Goal: Task Accomplishment & Management: Manage account settings

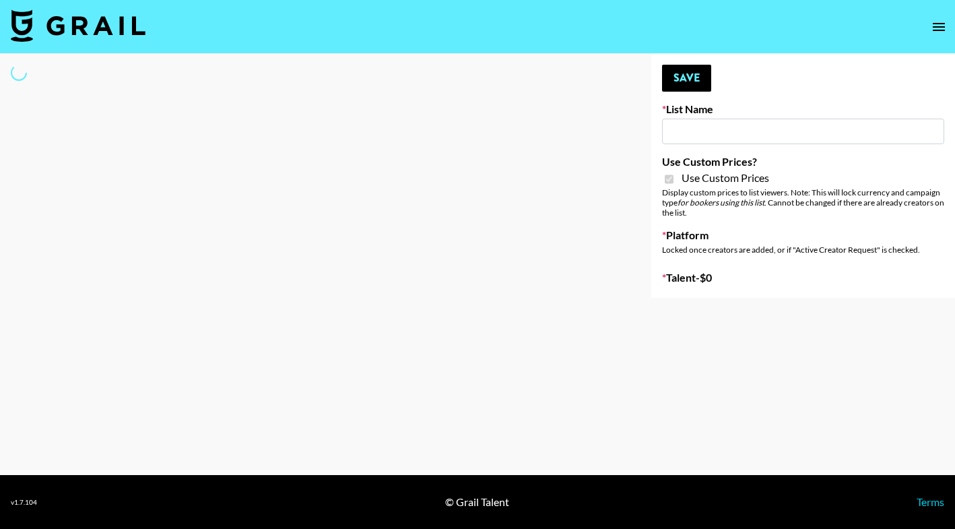
type input "Poizon ([PERSON_NAME] [DATE])"
checkbox input "true"
select select "Brand"
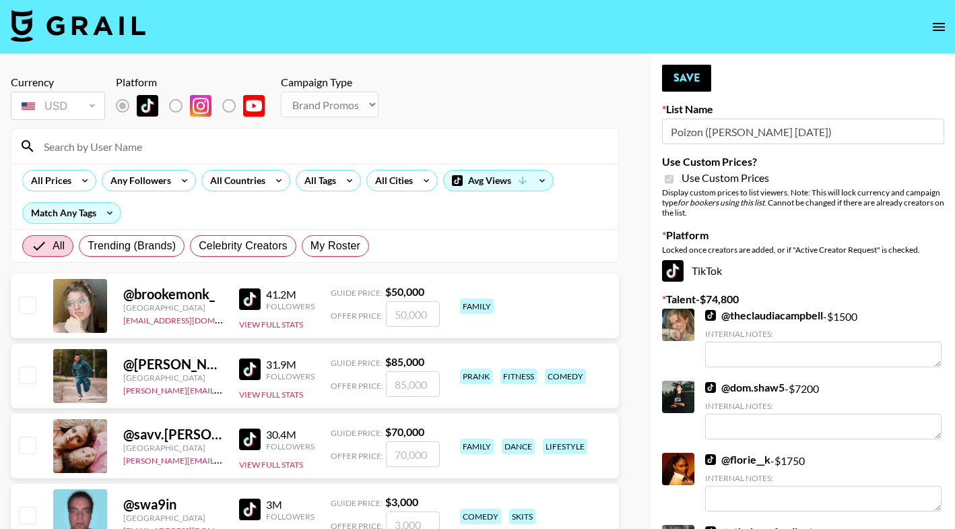
click at [288, 139] on input at bounding box center [323, 146] width 575 height 22
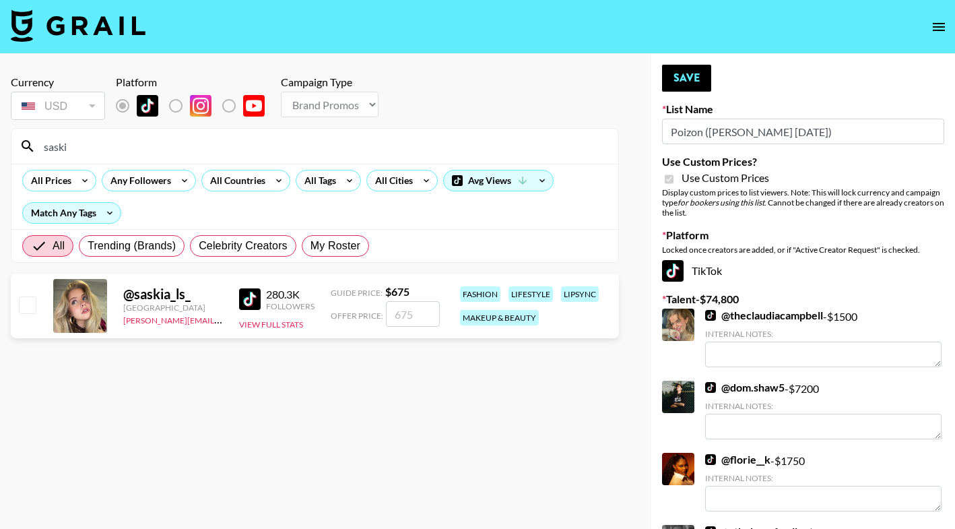
type input "saski"
click at [412, 319] on input "number" at bounding box center [413, 314] width 54 height 26
checkbox input "true"
type input "1000"
click at [669, 80] on button "Save" at bounding box center [686, 78] width 49 height 27
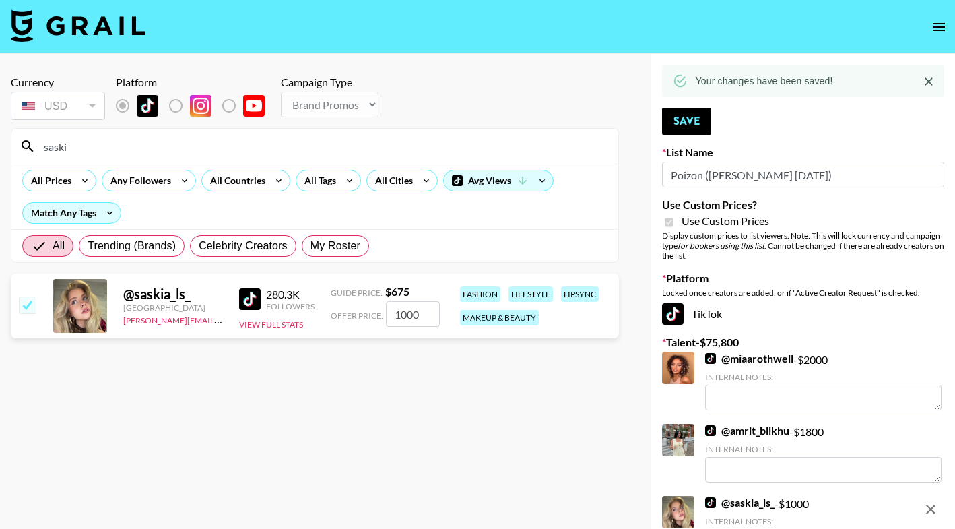
click at [389, 152] on input "saski" at bounding box center [323, 146] width 575 height 22
click at [389, 151] on input "saski" at bounding box center [323, 146] width 575 height 22
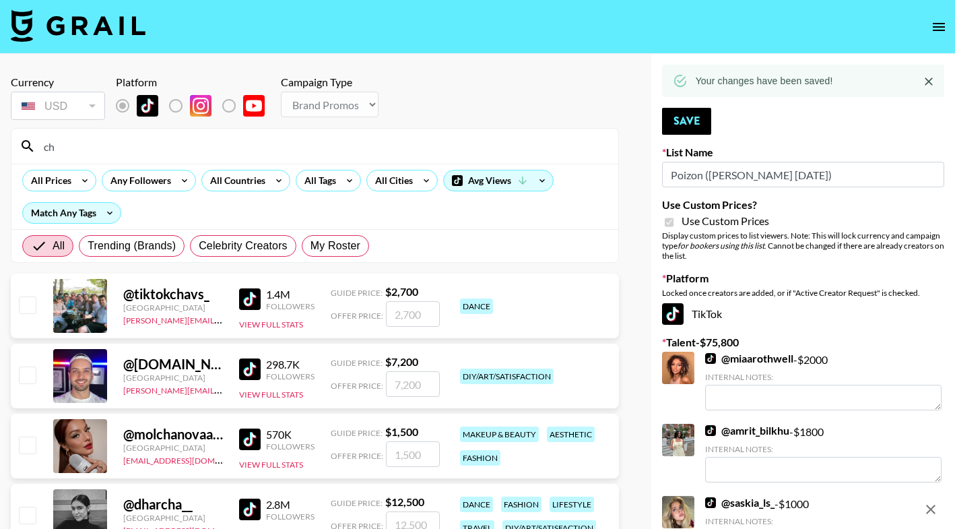
type input "c"
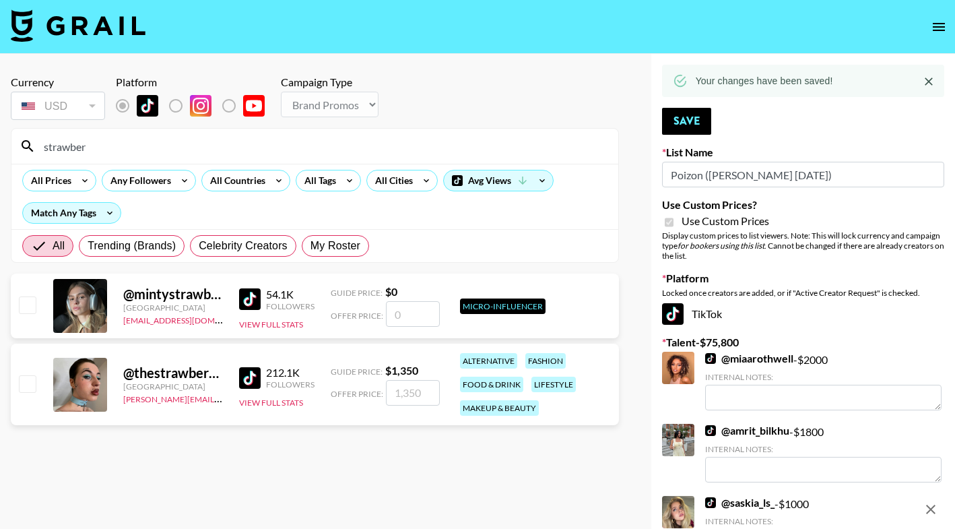
type input "strawber"
drag, startPoint x: 389, startPoint y: 151, endPoint x: 400, endPoint y: 393, distance: 242.8
click at [400, 393] on input "number" at bounding box center [413, 393] width 54 height 26
checkbox input "true"
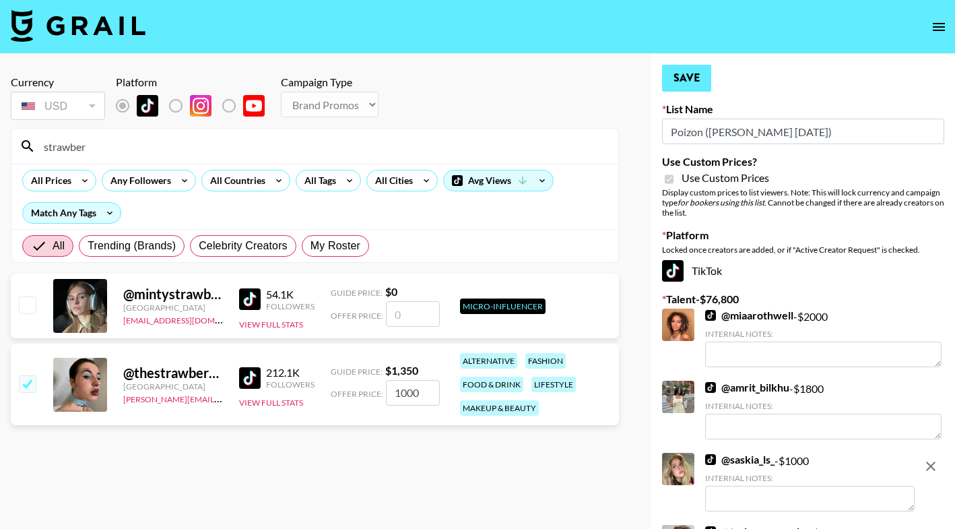
type input "1000"
click at [698, 81] on button "Save" at bounding box center [686, 78] width 49 height 27
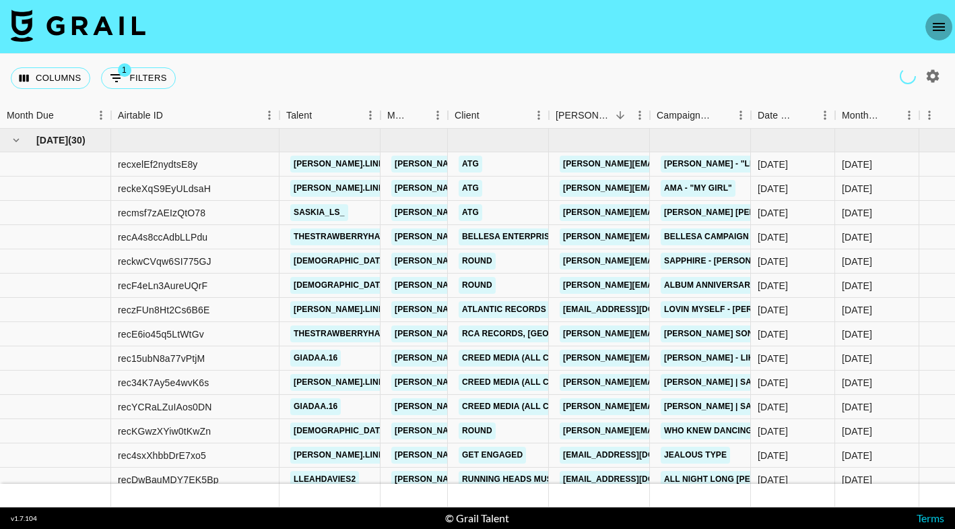
click at [935, 24] on icon "open drawer" at bounding box center [939, 27] width 16 height 16
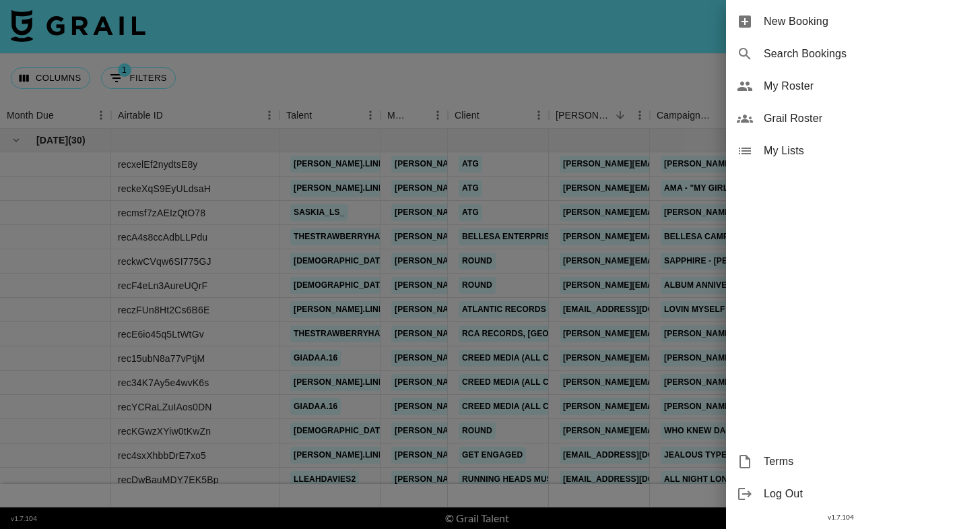
click at [823, 94] on div "My Roster" at bounding box center [840, 86] width 229 height 32
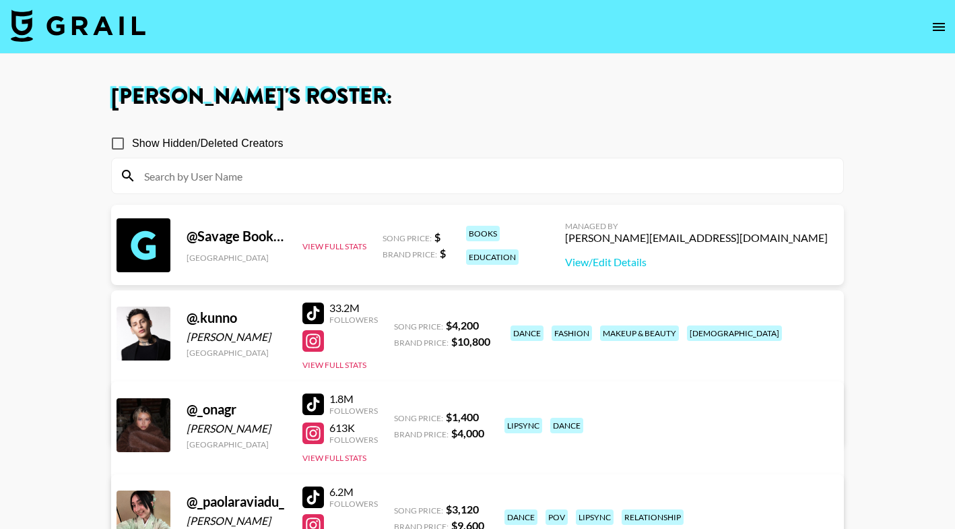
click at [296, 179] on input at bounding box center [485, 176] width 699 height 22
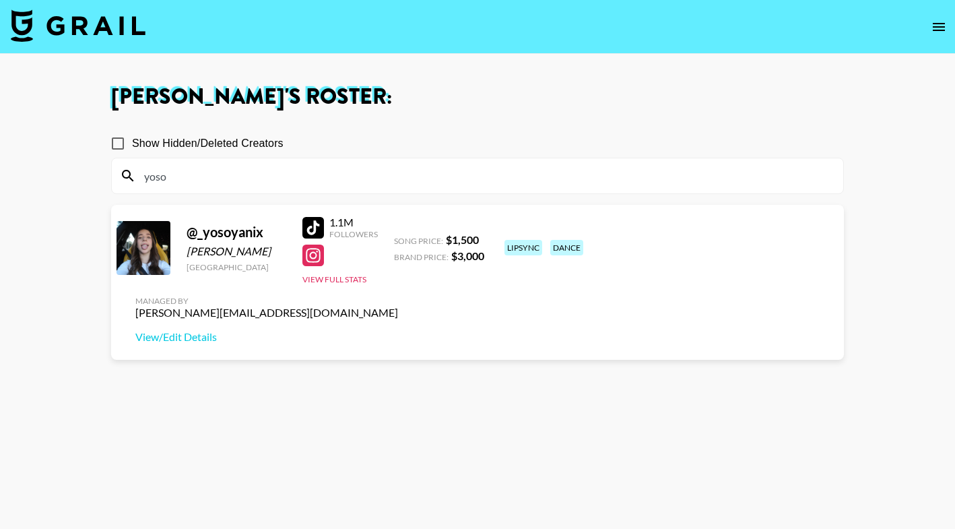
type input "yoso"
click at [317, 226] on div at bounding box center [314, 228] width 22 height 22
click at [271, 175] on input "yoso" at bounding box center [485, 176] width 699 height 22
type input "[PERSON_NAME]"
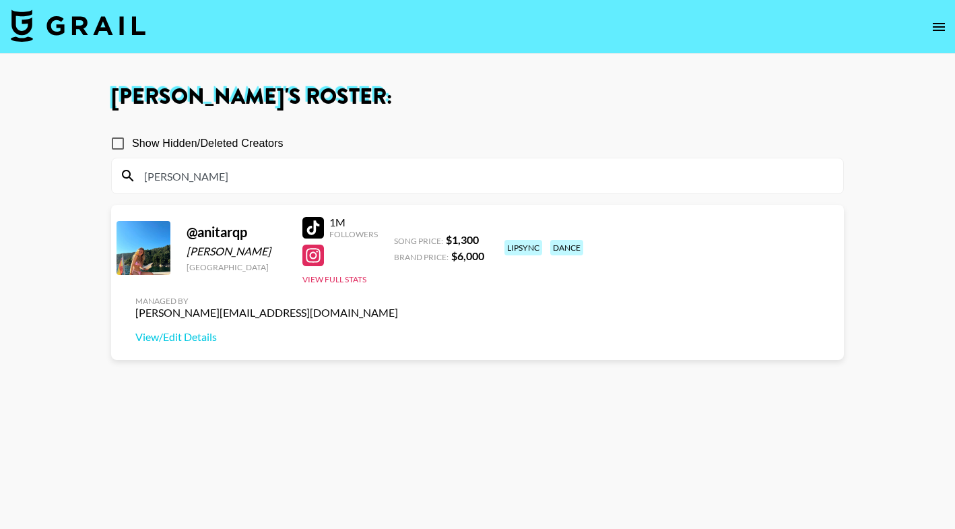
click at [315, 228] on div at bounding box center [314, 228] width 22 height 22
click at [300, 173] on input "[PERSON_NAME]" at bounding box center [485, 176] width 699 height 22
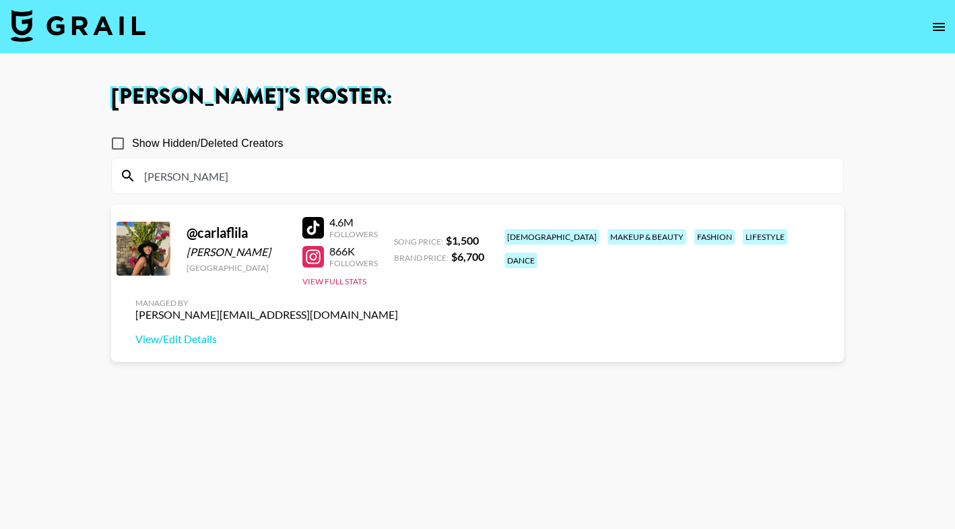
type input "[PERSON_NAME]"
click at [313, 232] on div at bounding box center [314, 228] width 22 height 22
click at [462, 182] on input "[PERSON_NAME]" at bounding box center [485, 176] width 699 height 22
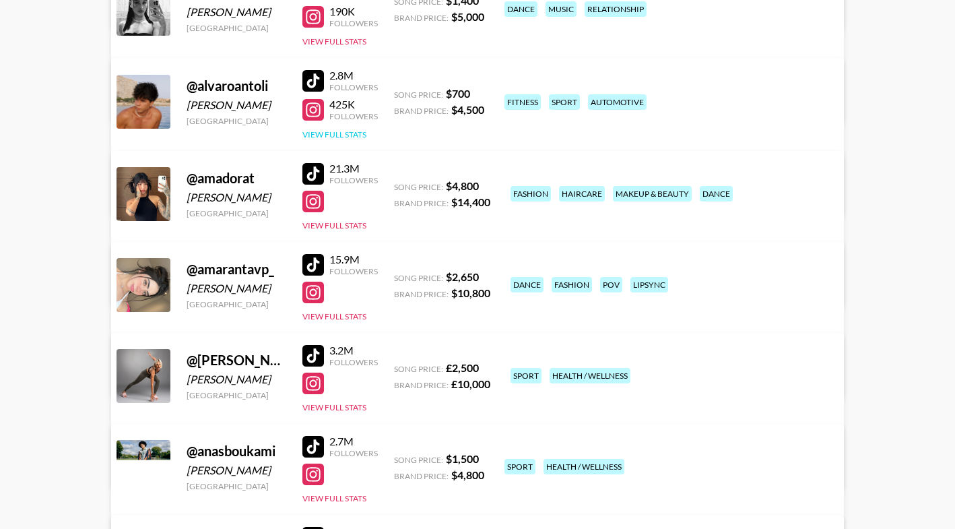
scroll to position [1695, 0]
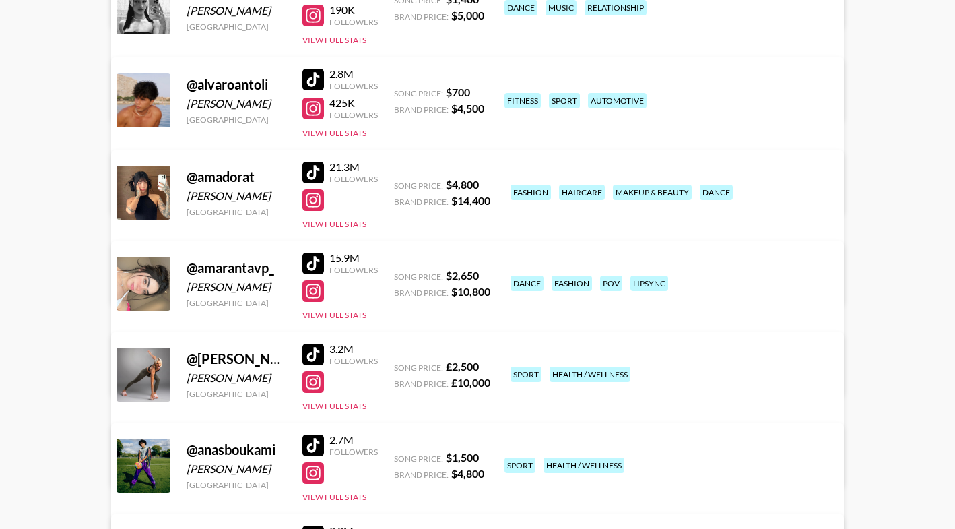
click at [314, 265] on div at bounding box center [314, 264] width 22 height 22
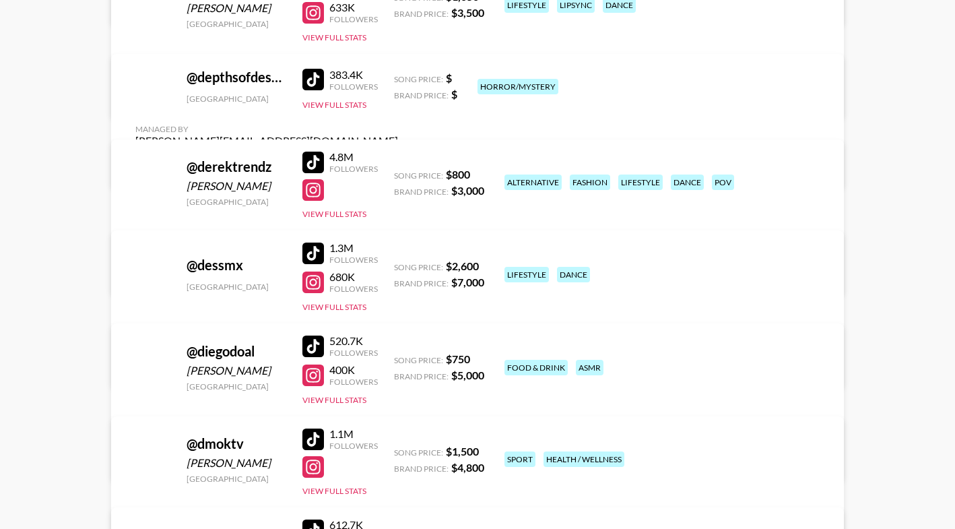
scroll to position [4789, 0]
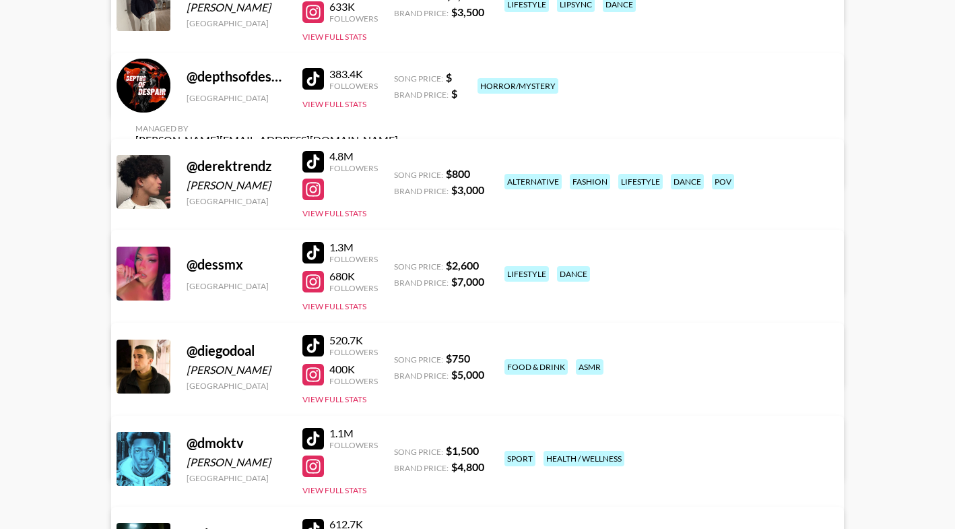
click at [311, 249] on div at bounding box center [314, 253] width 22 height 22
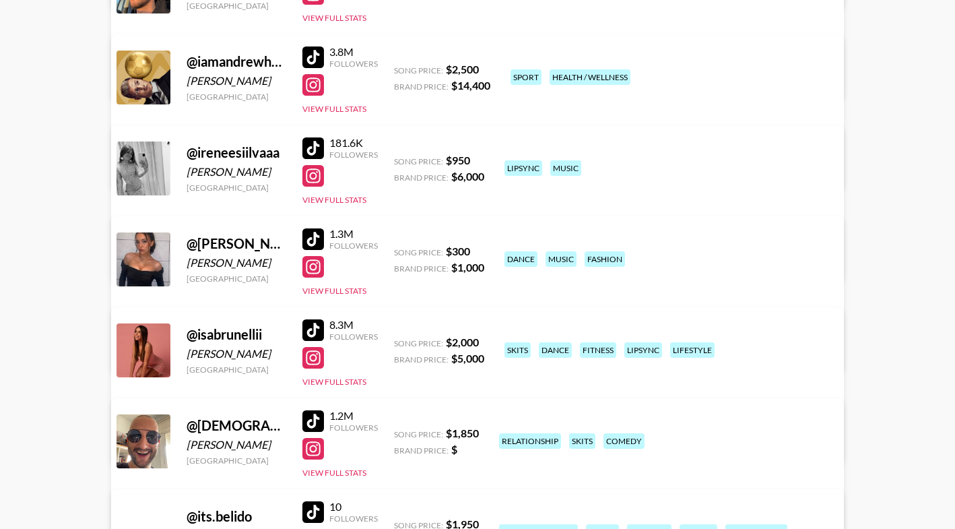
scroll to position [6788, 0]
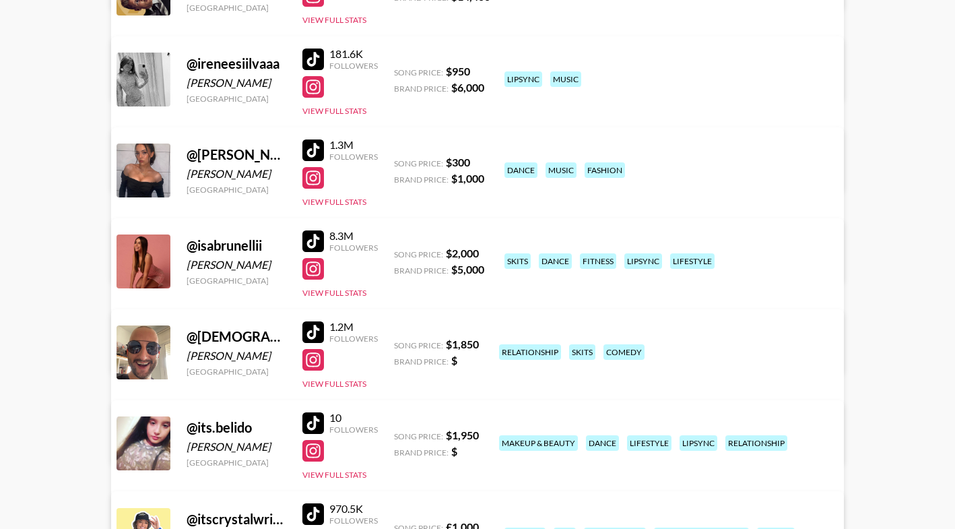
click at [313, 150] on div at bounding box center [314, 150] width 22 height 22
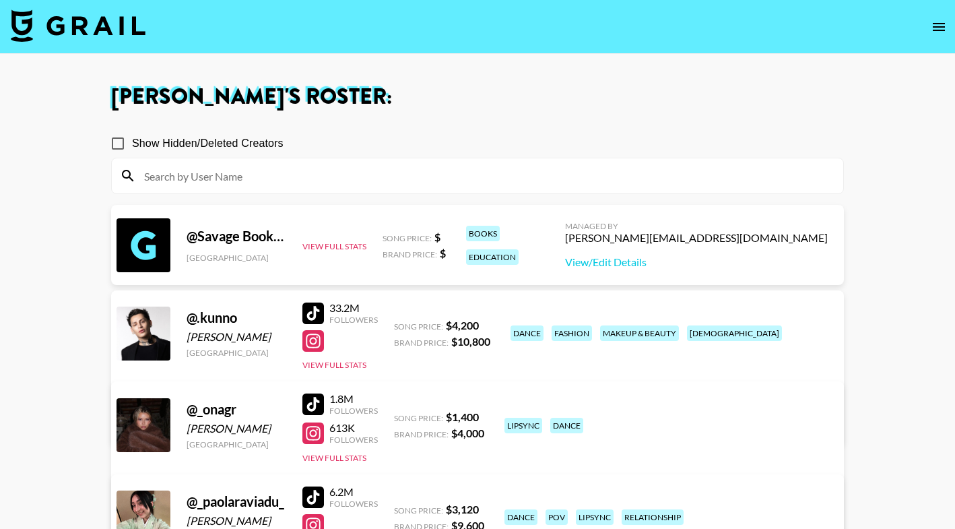
scroll to position [0, 0]
click at [245, 180] on input at bounding box center [485, 176] width 699 height 22
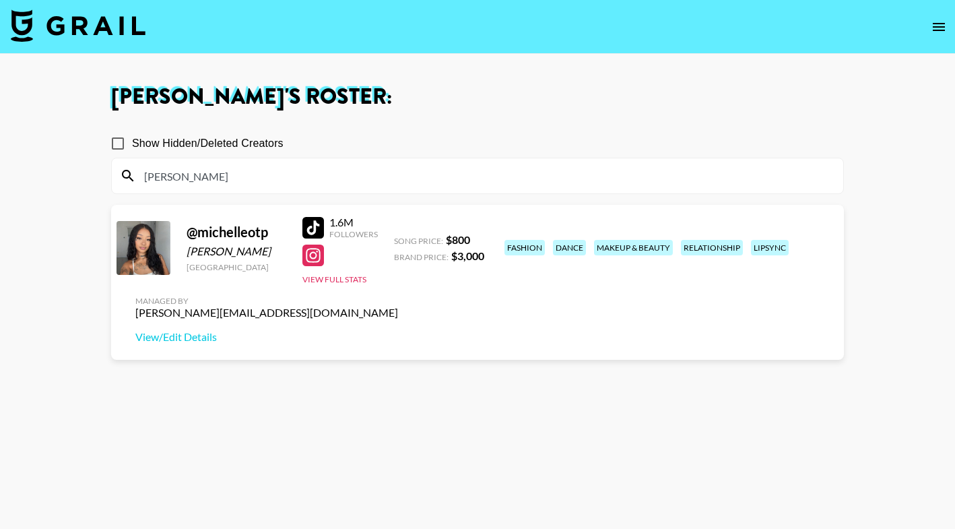
type input "[PERSON_NAME]"
click at [317, 228] on div at bounding box center [314, 228] width 22 height 22
click at [91, 26] on img at bounding box center [78, 25] width 135 height 32
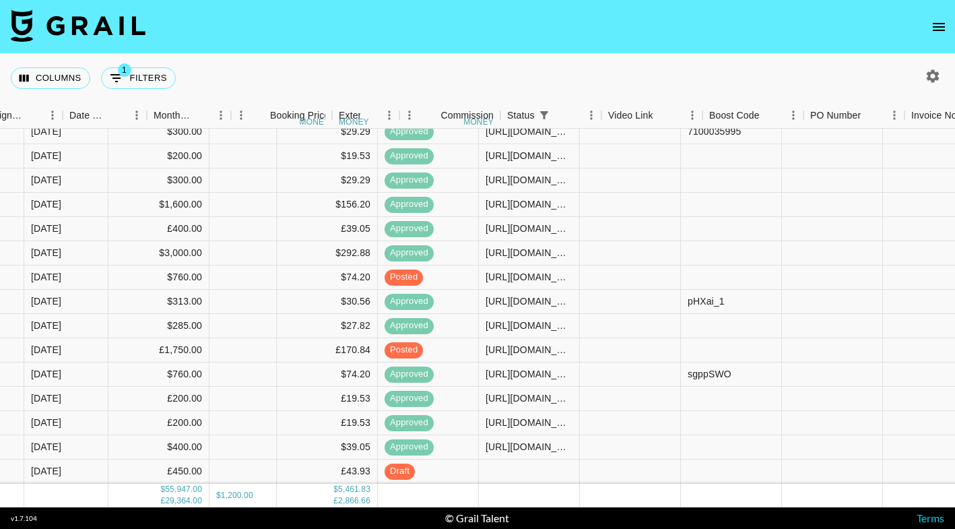
scroll to position [2603, 910]
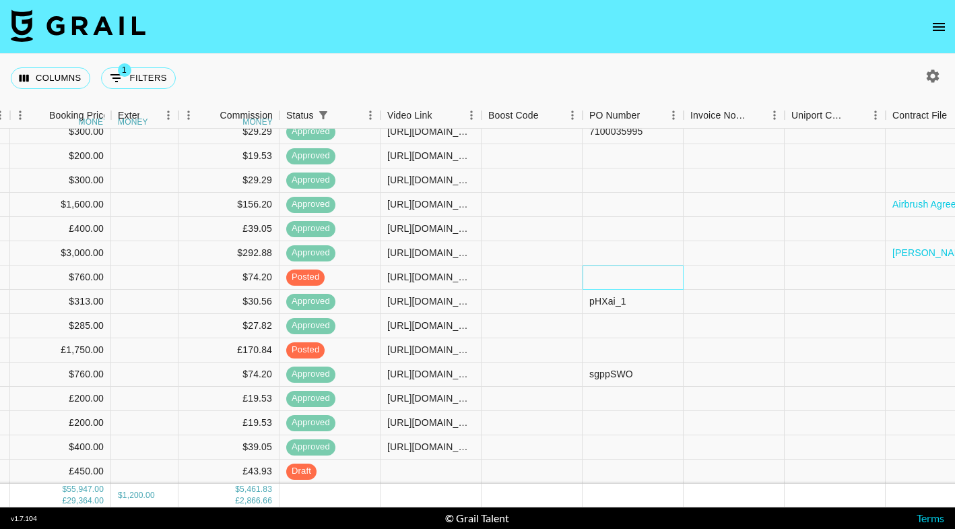
click at [643, 279] on div at bounding box center [633, 277] width 101 height 24
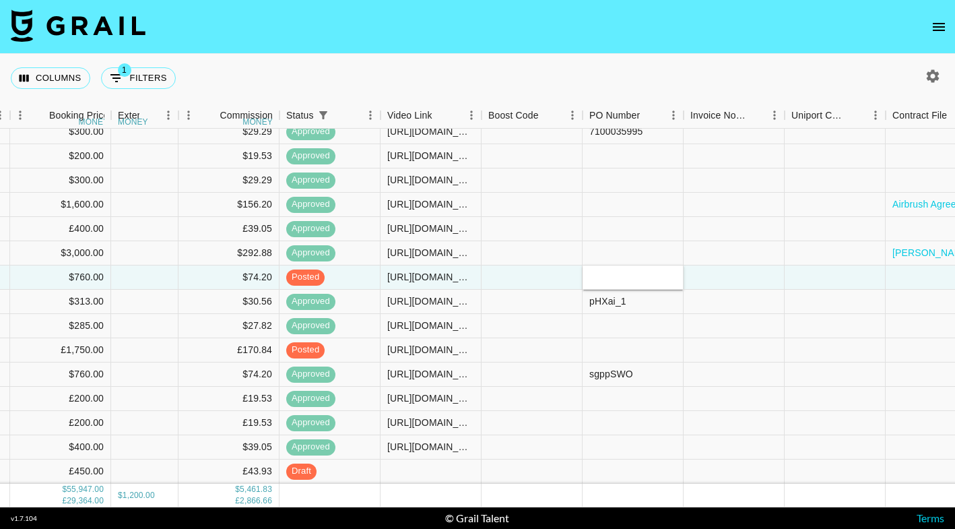
type input "RmXpLaF"
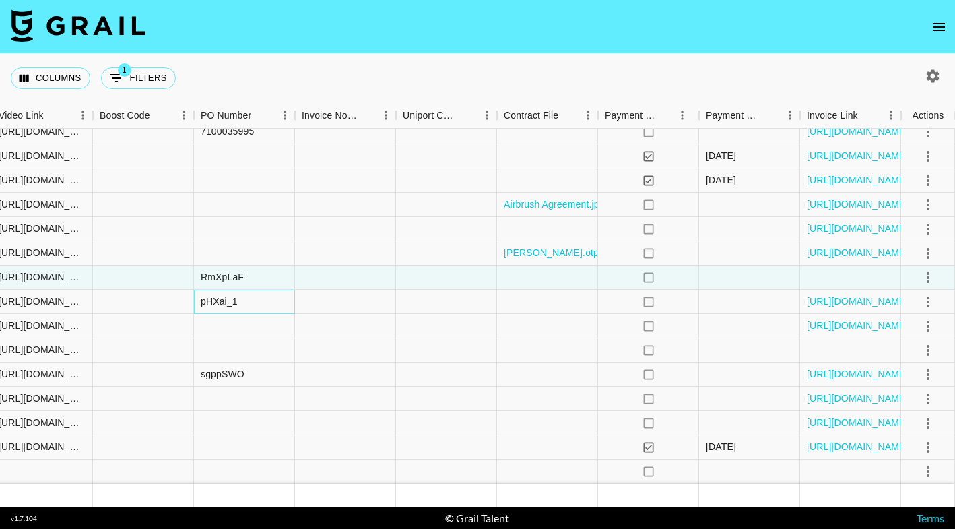
scroll to position [2603, 1298]
click at [928, 280] on icon "select merge strategy" at bounding box center [928, 277] width 3 height 11
click at [906, 407] on div "Approve" at bounding box center [899, 404] width 41 height 16
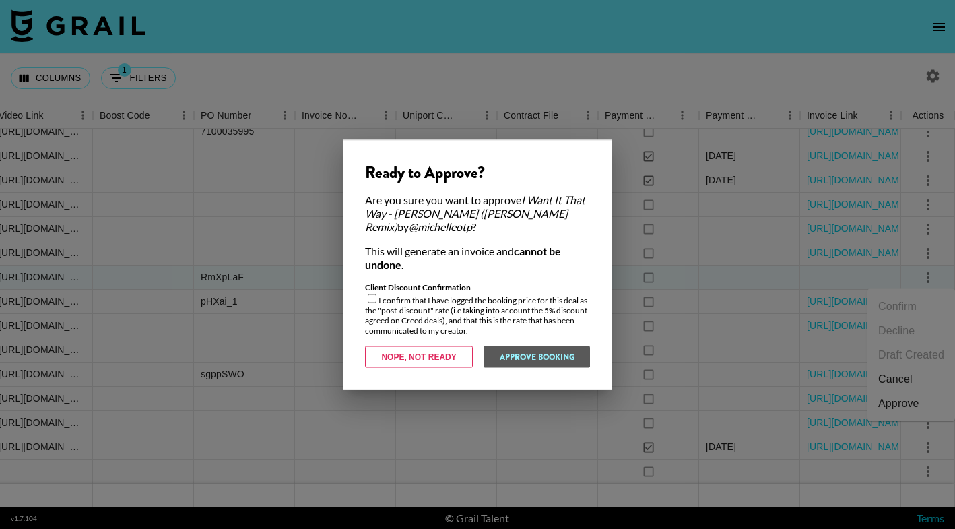
click at [372, 299] on input "checkbox" at bounding box center [372, 298] width 9 height 9
checkbox input "true"
click at [518, 356] on button "Approve Booking" at bounding box center [536, 357] width 107 height 22
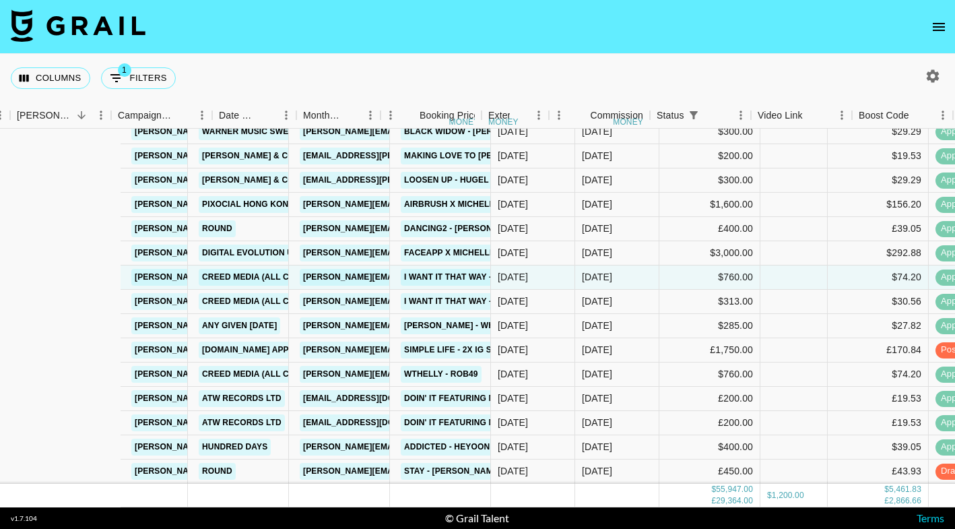
scroll to position [2602, 237]
